Goal: Transaction & Acquisition: Purchase product/service

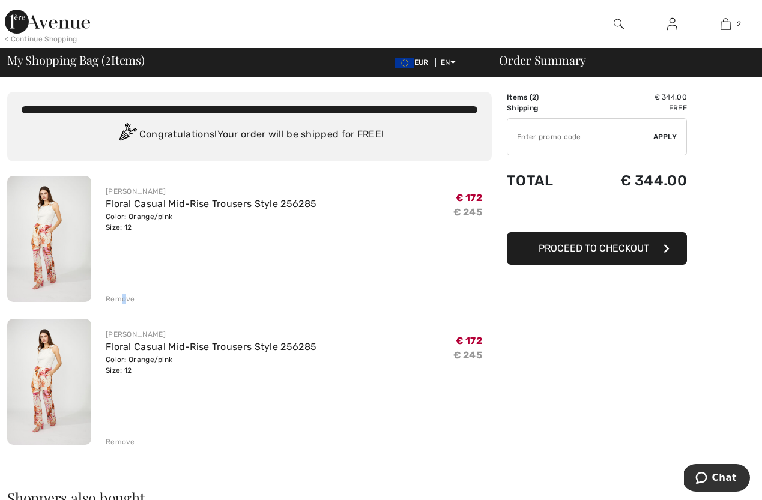
click at [123, 298] on div "Remove" at bounding box center [120, 299] width 29 height 11
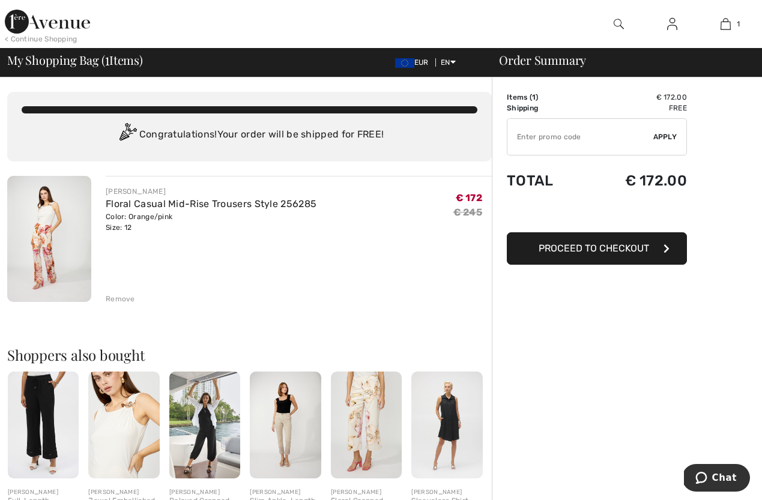
click at [608, 249] on span "Proceed to Checkout" at bounding box center [594, 248] width 110 height 11
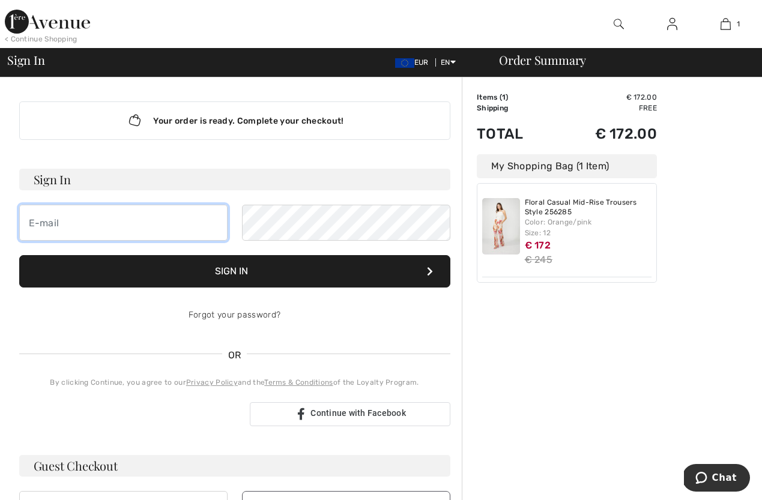
type input "[EMAIL_ADDRESS][DOMAIN_NAME]"
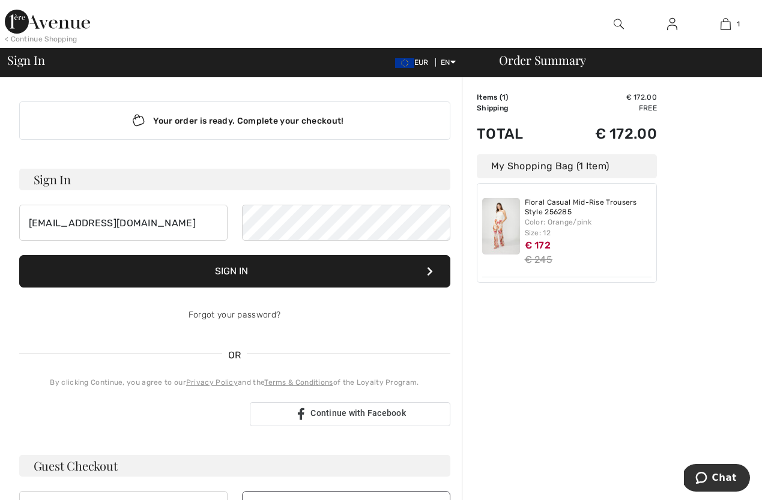
click at [257, 271] on button "Sign In" at bounding box center [234, 271] width 431 height 32
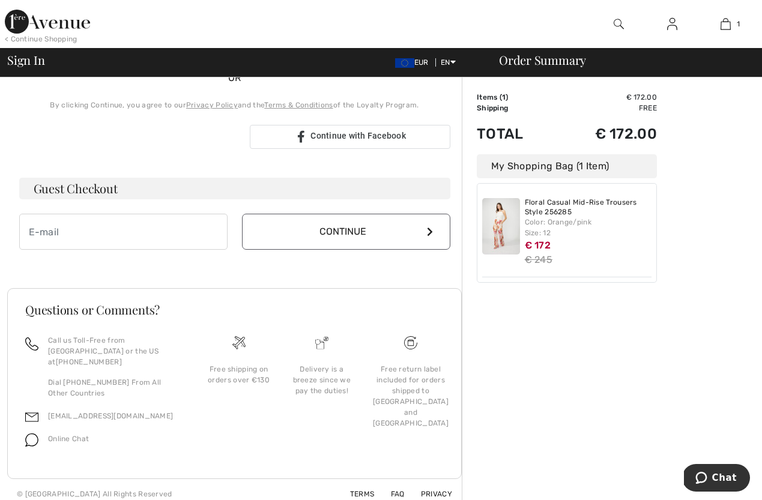
scroll to position [288, 0]
click at [498, 240] on img at bounding box center [501, 226] width 38 height 56
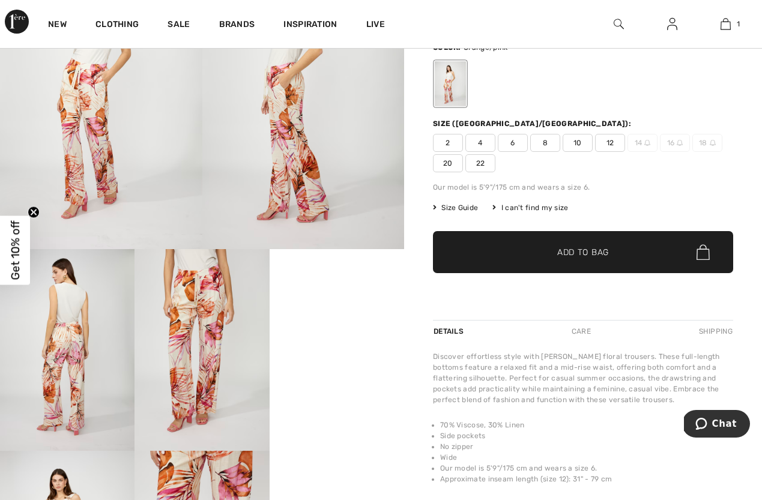
scroll to position [121, 0]
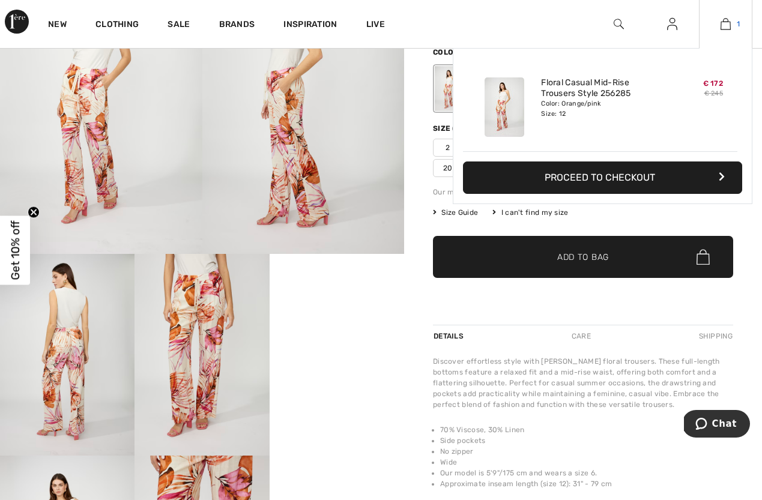
click at [727, 25] on img at bounding box center [726, 24] width 10 height 14
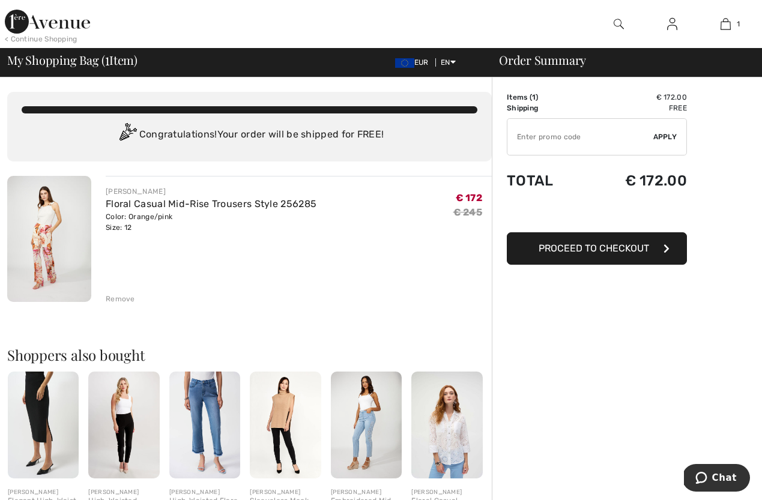
click at [598, 248] on span "Proceed to Checkout" at bounding box center [594, 248] width 110 height 11
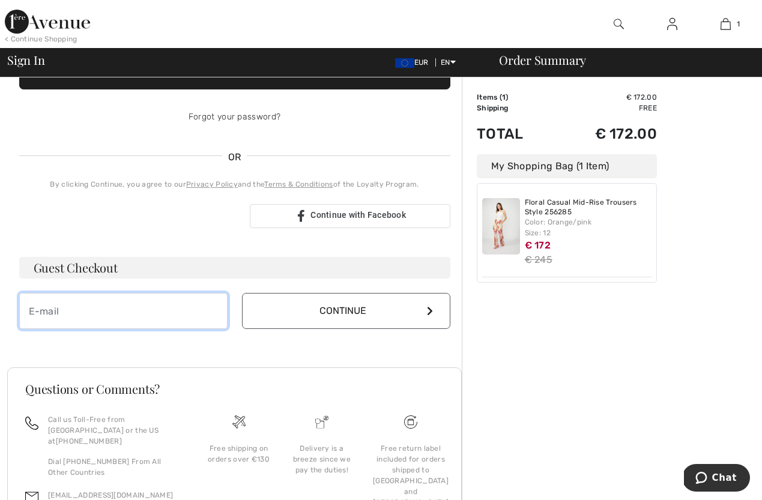
scroll to position [198, 1]
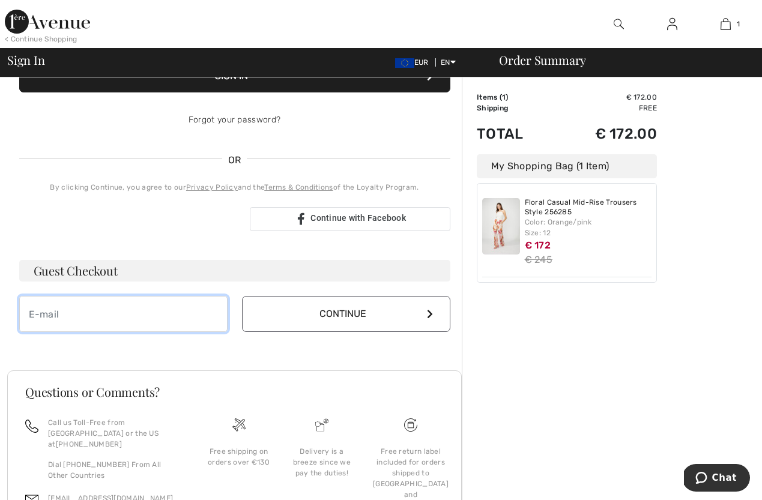
click at [68, 305] on div "Guest Checkout Continue" at bounding box center [234, 296] width 431 height 72
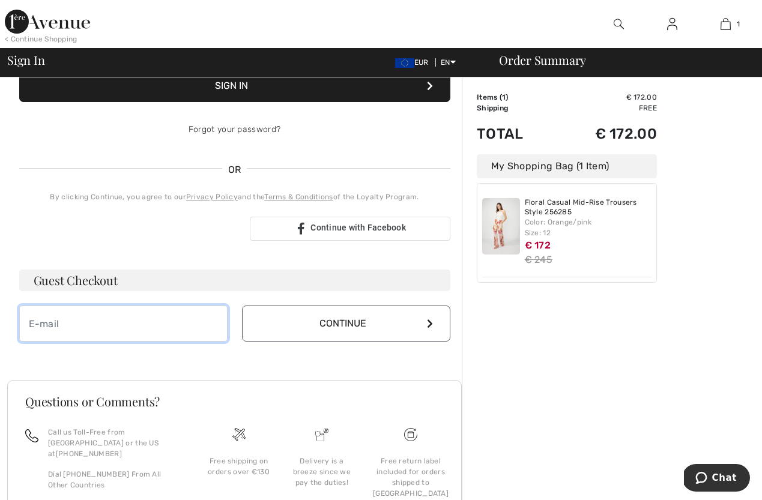
type input "[EMAIL_ADDRESS][DOMAIN_NAME]"
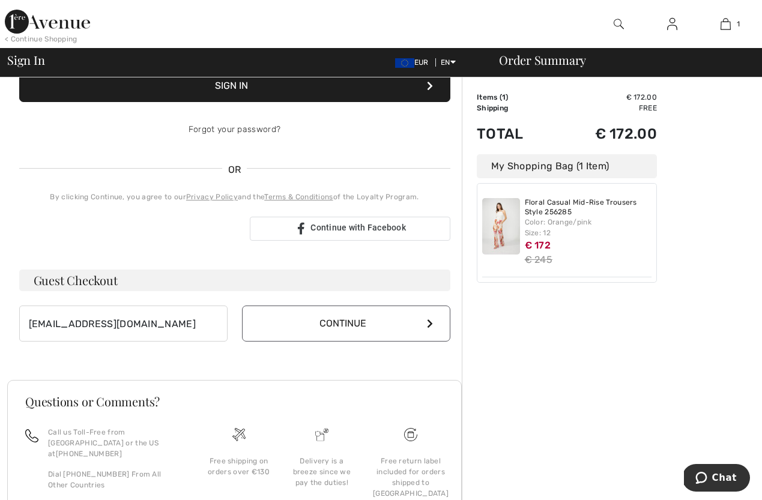
click at [346, 323] on button "Continue" at bounding box center [346, 324] width 208 height 36
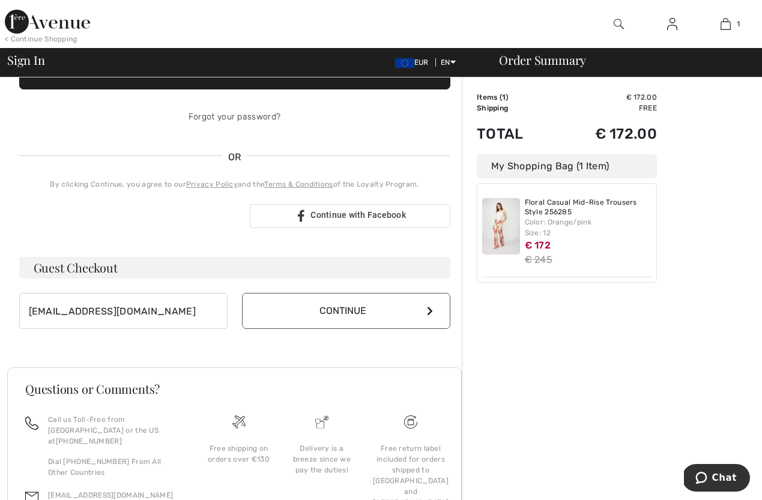
scroll to position [197, 1]
click at [342, 311] on button "Continue" at bounding box center [346, 312] width 208 height 36
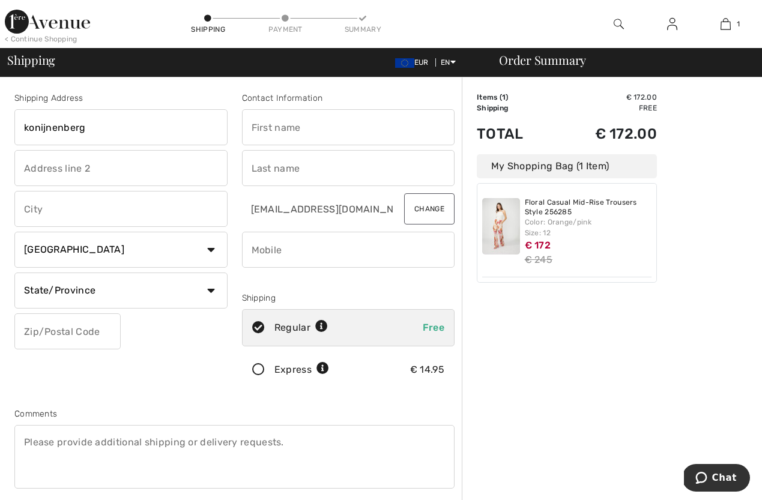
click at [110, 129] on input "konijnenberg" at bounding box center [120, 127] width 213 height 36
type input "konijnenberg 4"
type input "1702 groot bijgaarden"
select select "BE"
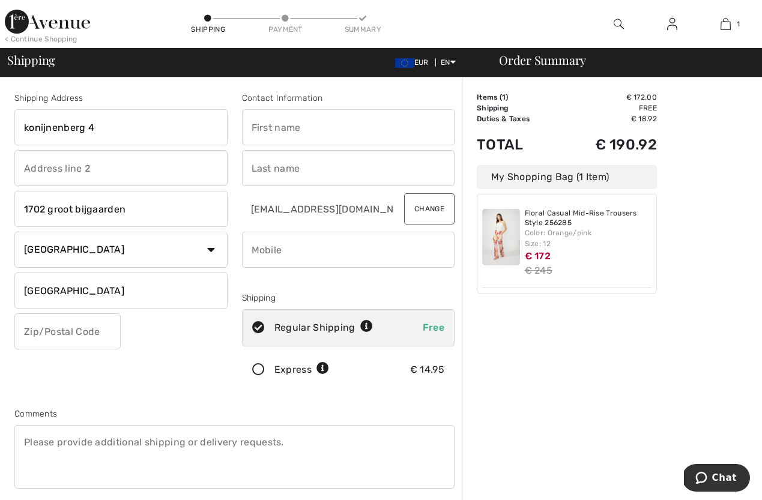
type input "vlaams brabant"
type input "1702"
click at [607, 372] on div "Order Summary Details Items ( 1 ) € 172.00 Promo code € 0.00 Shipping Free Tax1…" at bounding box center [612, 440] width 300 height 727
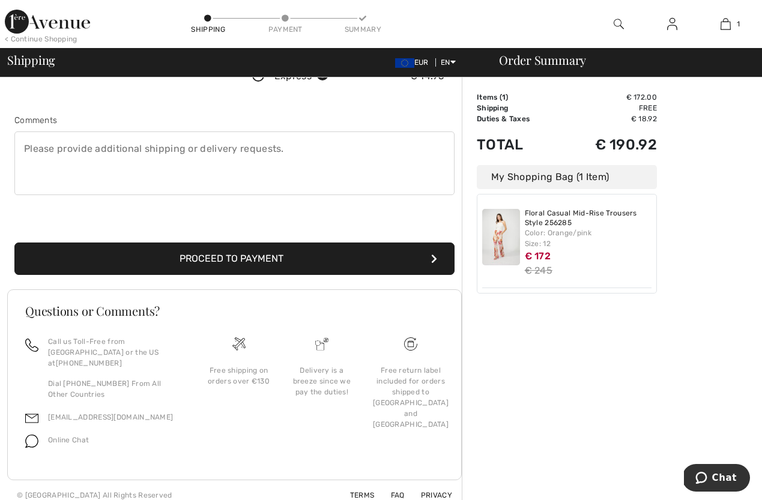
scroll to position [293, 0]
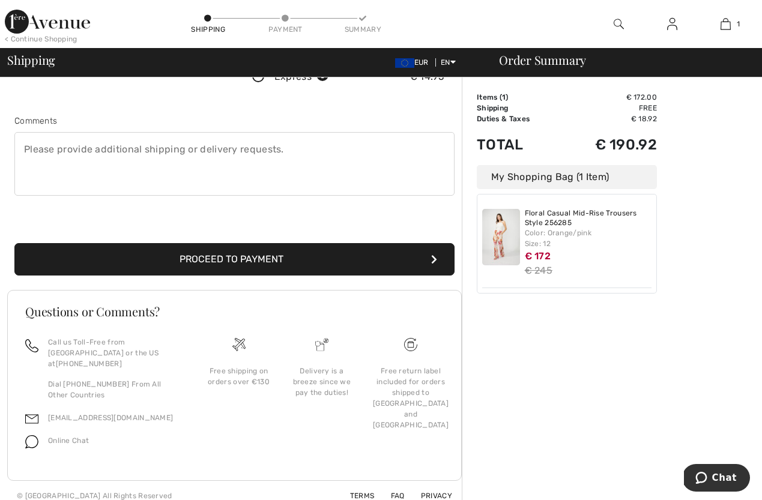
click at [242, 261] on button "Proceed to Payment" at bounding box center [234, 259] width 440 height 32
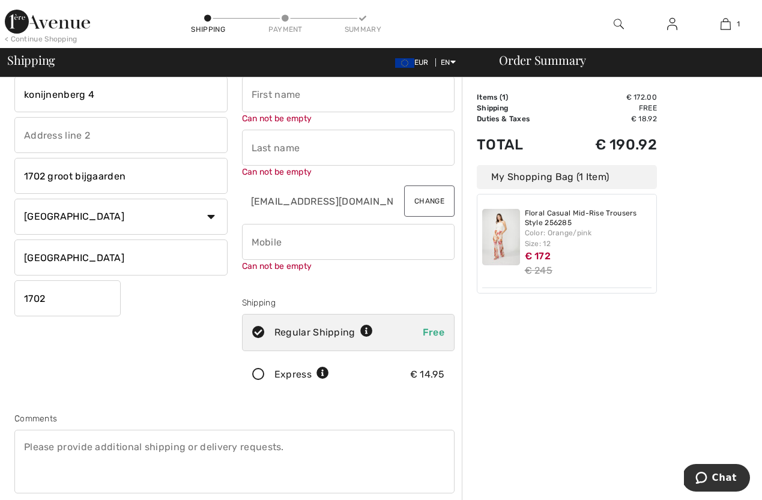
scroll to position [13, 0]
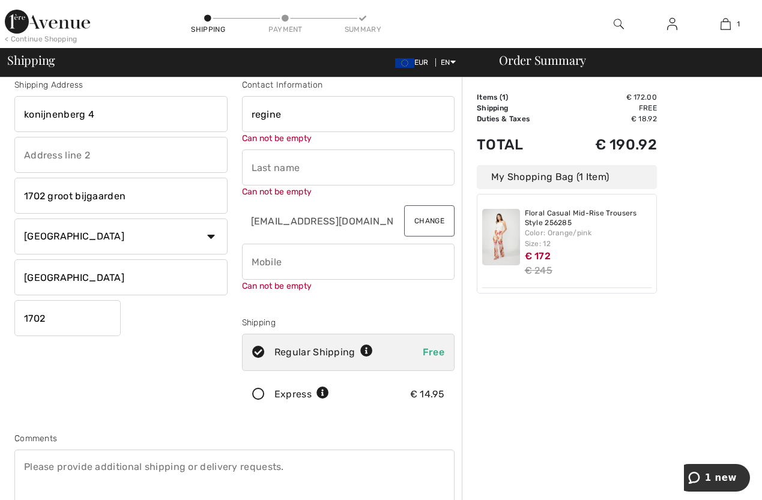
type input "regine"
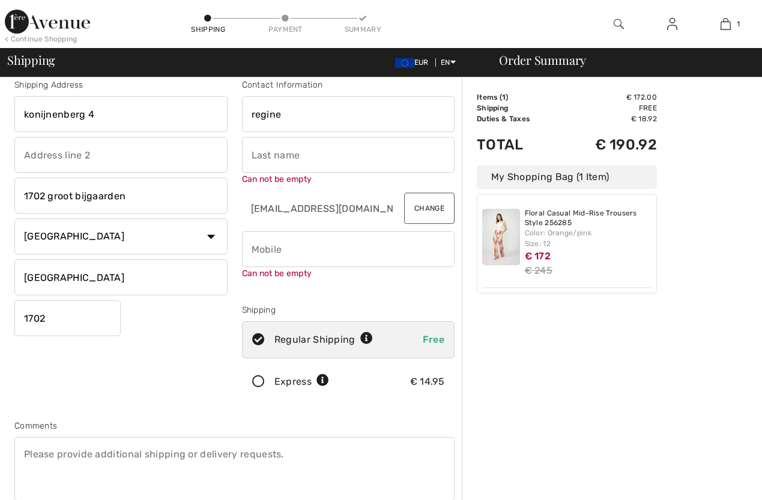
scroll to position [0, 0]
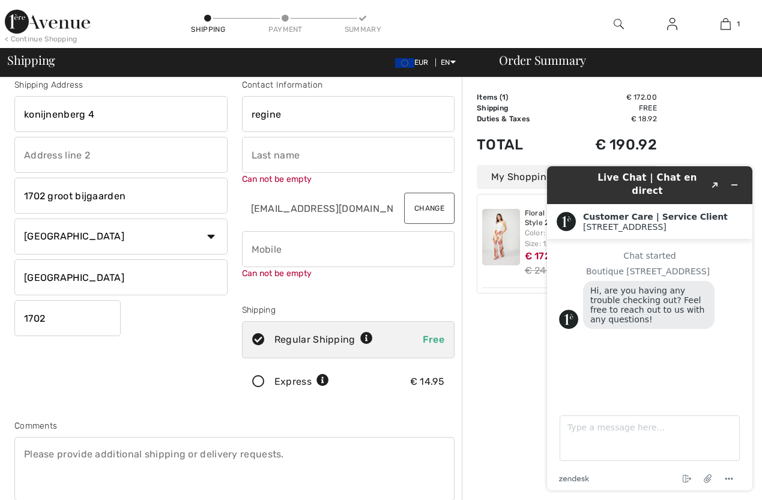
drag, startPoint x: 230, startPoint y: 192, endPoint x: 243, endPoint y: 186, distance: 14.0
click at [232, 191] on div "Shipping Address konijnenberg 4 1702 groot bijgaarden Country Canada United Sta…" at bounding box center [121, 242] width 228 height 327
type input "vanden meerssche"
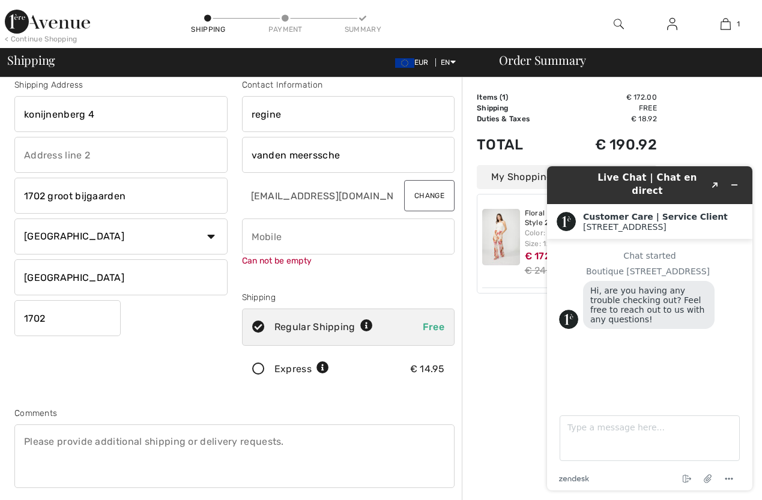
click at [175, 384] on div "Shipping Address konijnenberg 4 1702 groot bijgaarden Country Canada United Sta…" at bounding box center [121, 236] width 228 height 314
click at [253, 236] on input "phone" at bounding box center [348, 237] width 213 height 36
type input "+"
type input "32476319025"
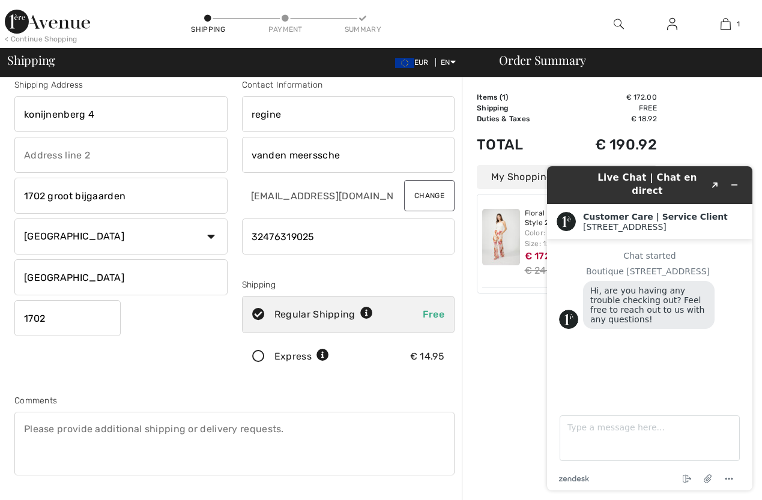
click at [377, 389] on div "Shipping Address konijnenberg 4 1702 groot bijgaarden Country Canada United Sta…" at bounding box center [234, 310] width 455 height 520
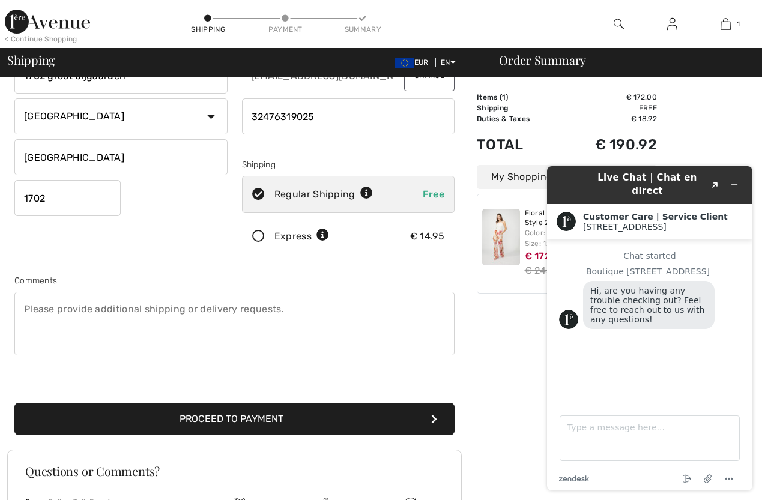
scroll to position [147, 0]
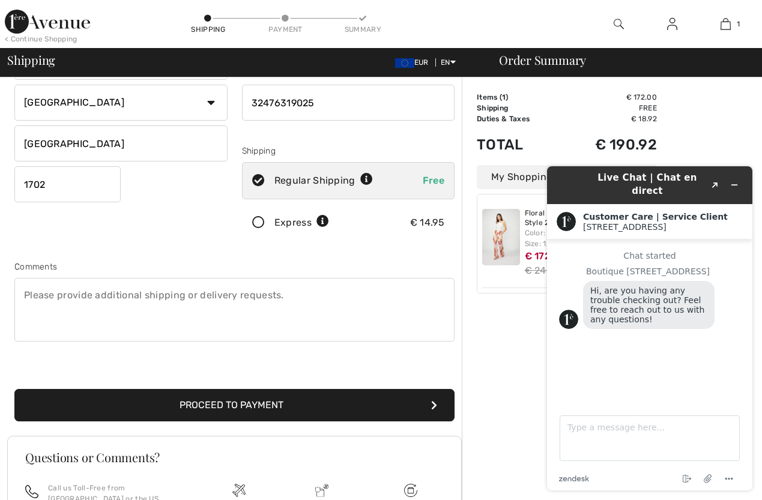
click at [280, 404] on button "Proceed to Payment" at bounding box center [234, 405] width 440 height 32
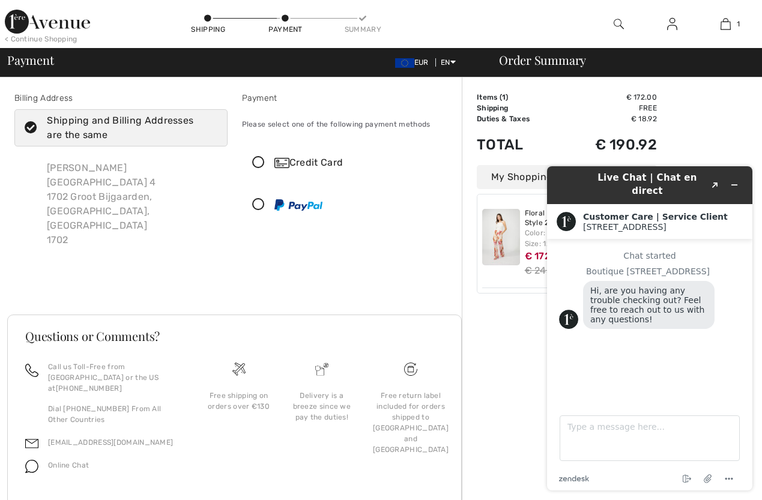
click at [290, 165] on div "Credit Card" at bounding box center [360, 163] width 172 height 14
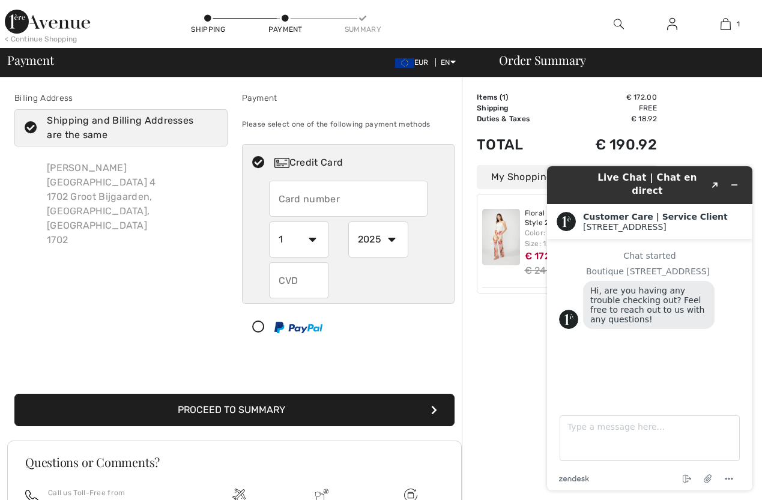
click at [283, 194] on input "text" at bounding box center [348, 199] width 159 height 36
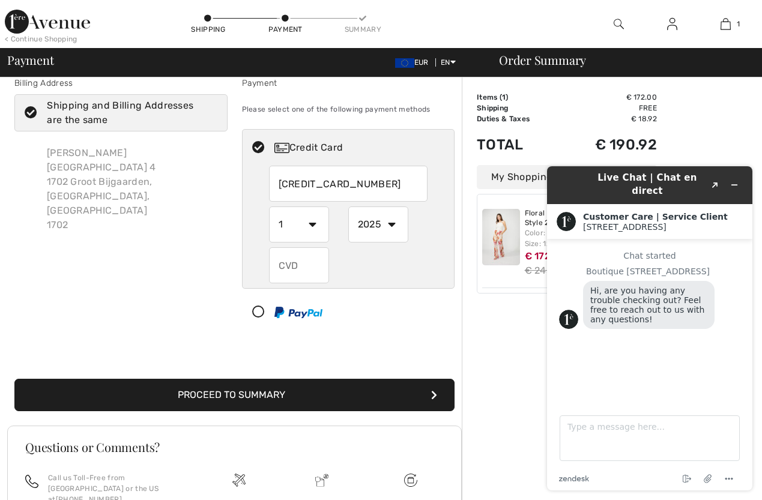
scroll to position [15, 1]
type input "5275837876549587"
select select "3"
select select "2028"
click at [284, 264] on input "text" at bounding box center [299, 265] width 60 height 36
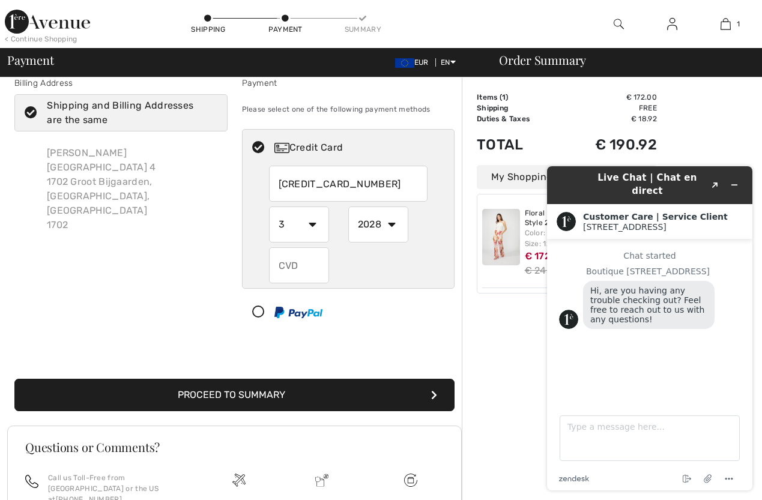
scroll to position [15, 0]
type input "652"
click at [267, 391] on button "Proceed to Summary" at bounding box center [234, 395] width 440 height 32
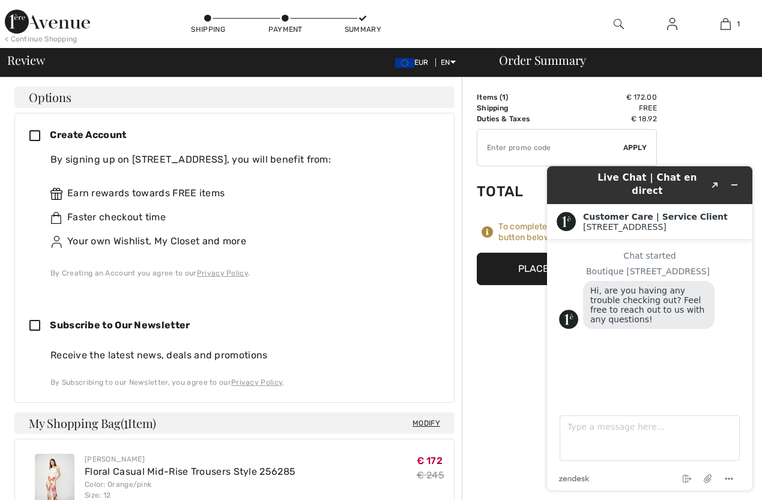
scroll to position [314, 0]
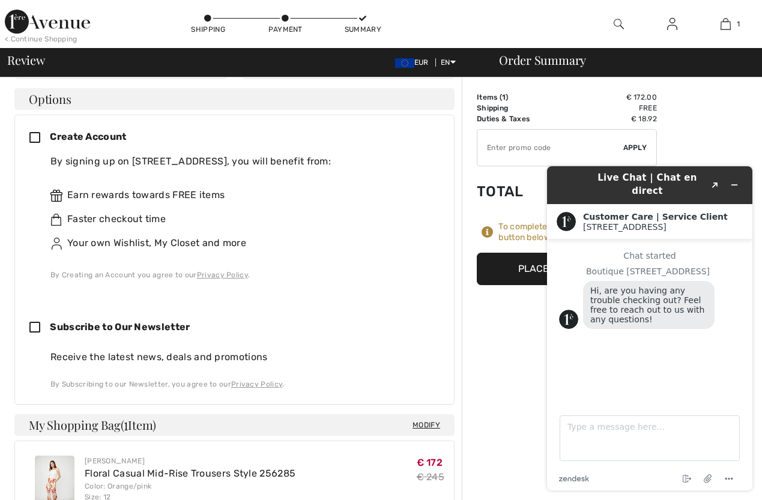
click at [290, 154] on div "By signing up on [STREET_ADDRESS], you will benefit from:" at bounding box center [240, 161] width 380 height 14
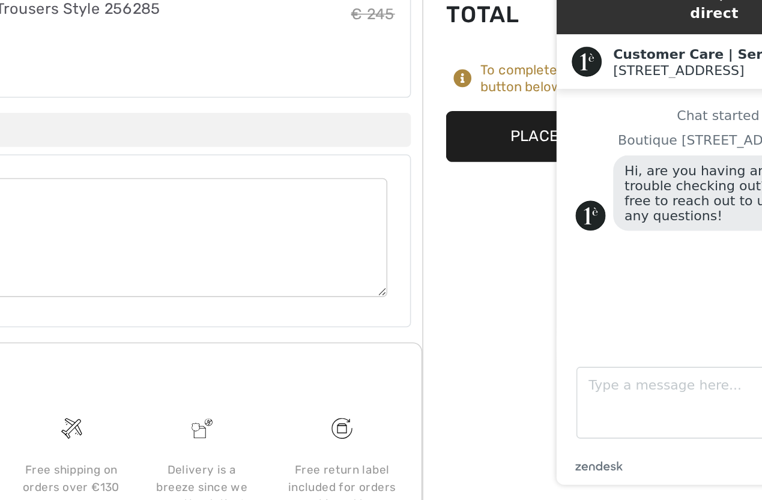
scroll to position [680, 0]
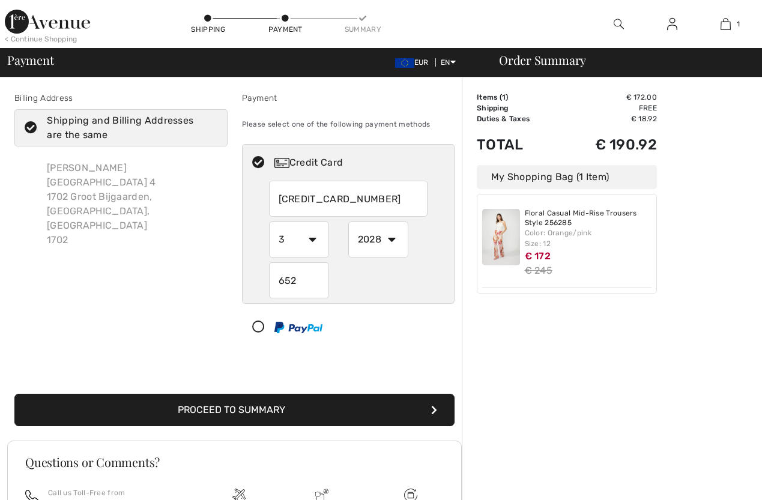
select select "3"
select select "2028"
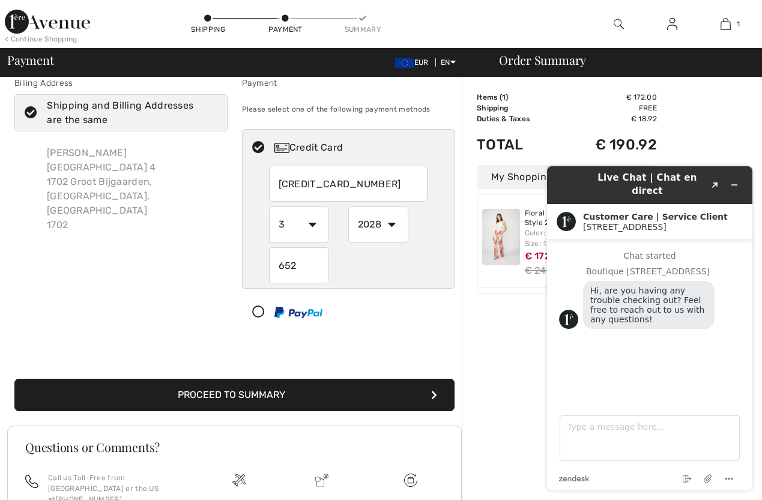
click at [249, 393] on button "Proceed to Summary" at bounding box center [234, 395] width 440 height 32
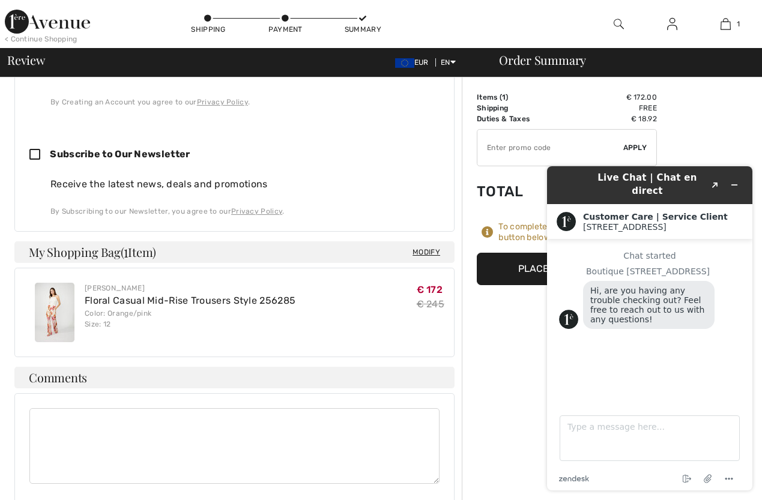
scroll to position [494, 0]
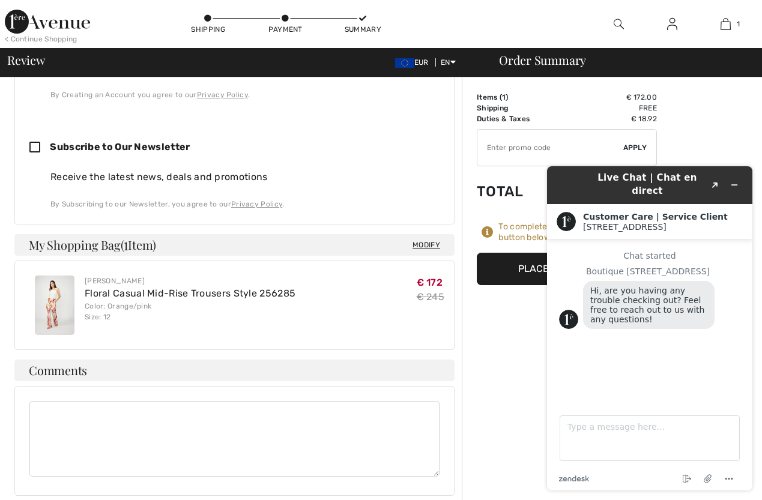
click at [32, 142] on icon at bounding box center [39, 148] width 20 height 13
checkbox input "true"
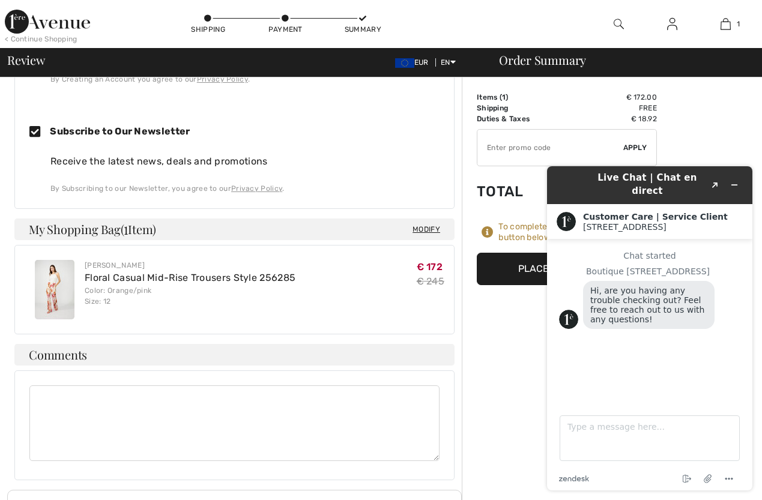
scroll to position [509, 0]
